Goal: Task Accomplishment & Management: Use online tool/utility

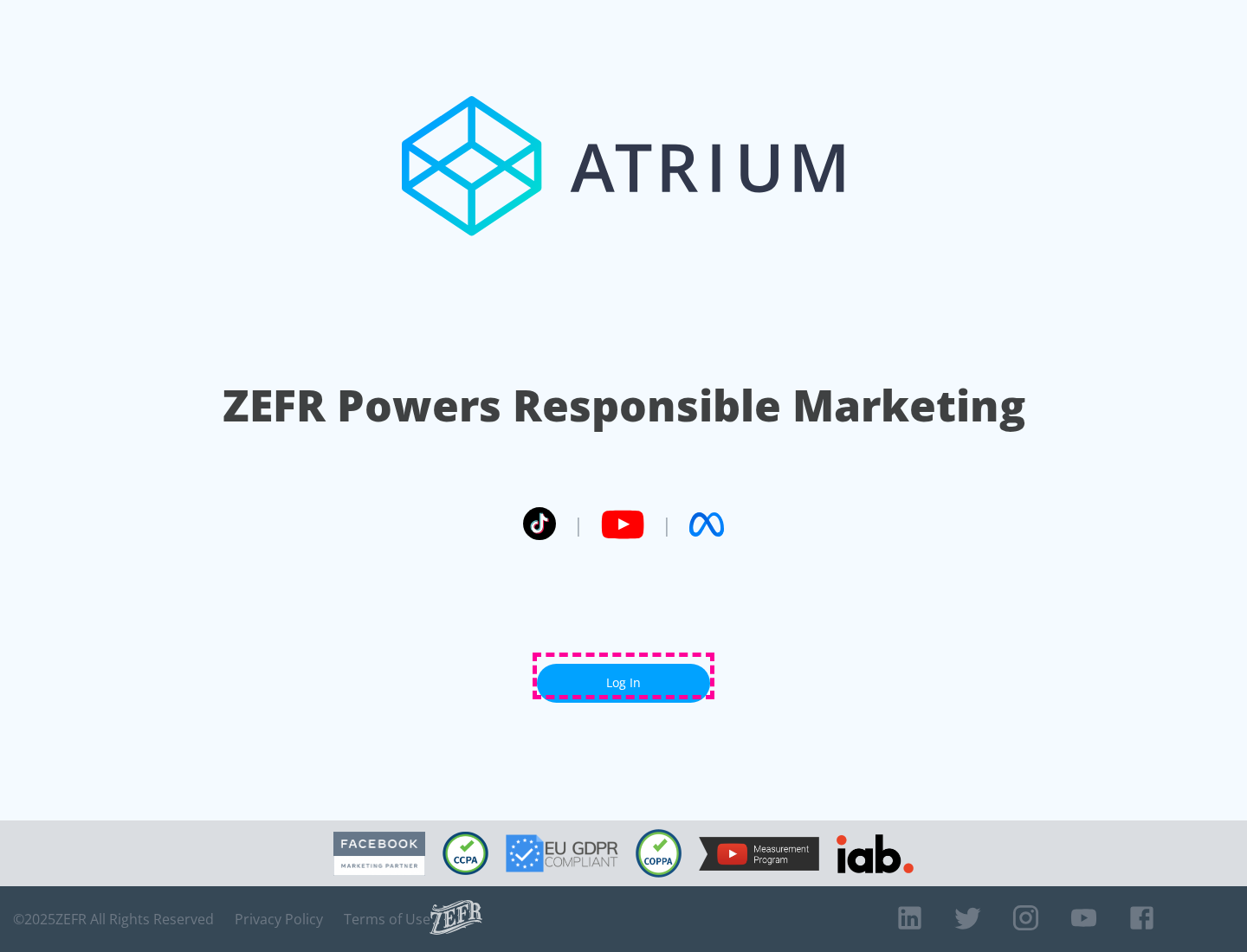
click at [624, 675] on link "Log In" at bounding box center [624, 683] width 173 height 39
